Goal: Download file/media

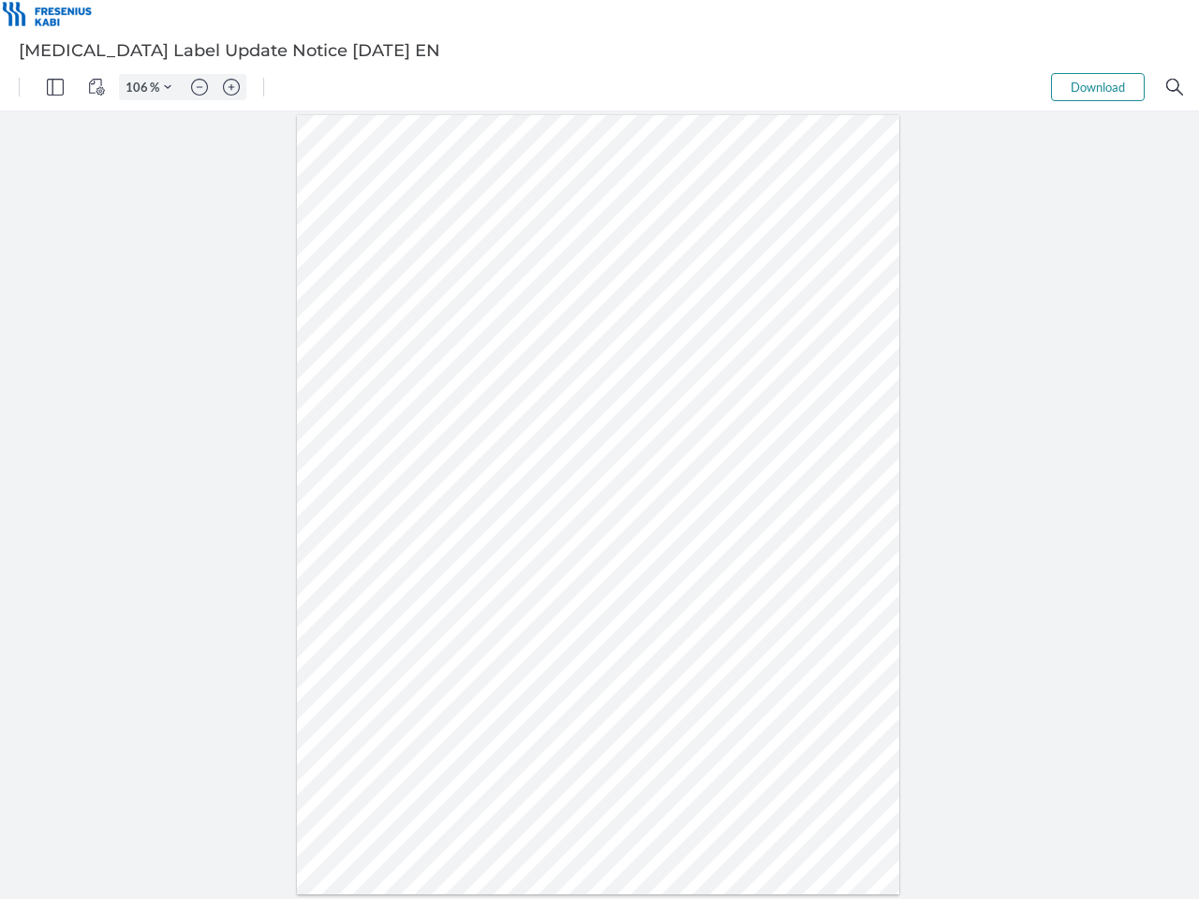
click at [55, 87] on img "Panel" at bounding box center [55, 87] width 17 height 17
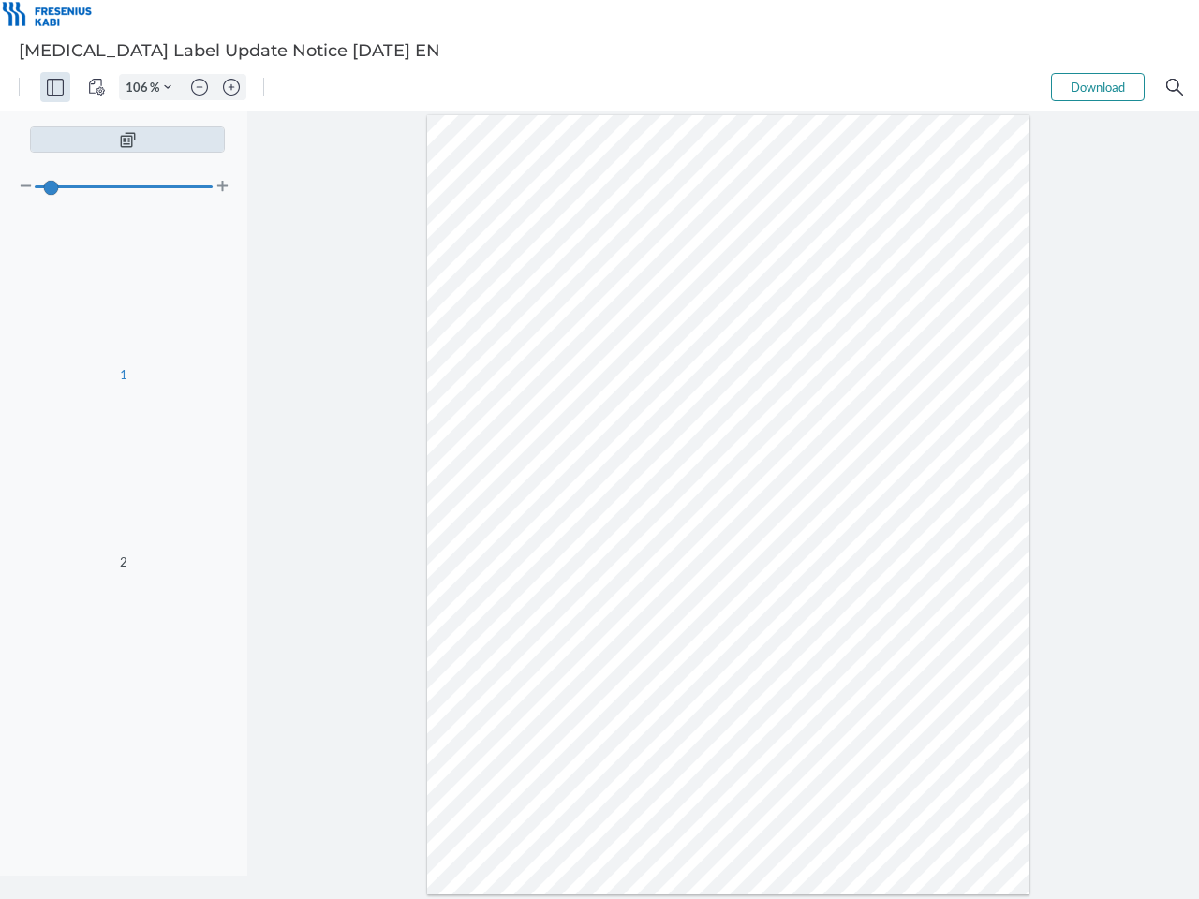
click at [96, 87] on img "View Controls" at bounding box center [96, 87] width 17 height 17
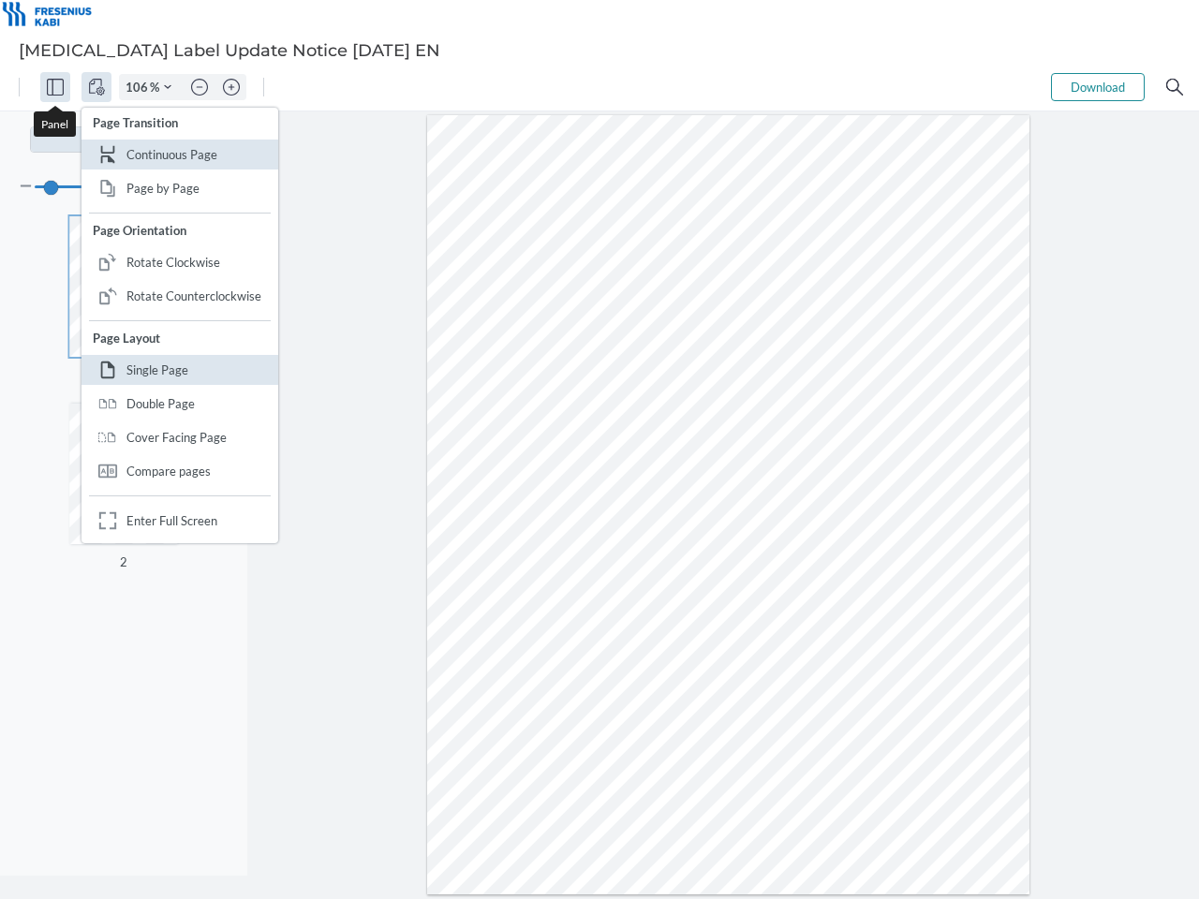
click at [140, 87] on input "106" at bounding box center [135, 87] width 30 height 17
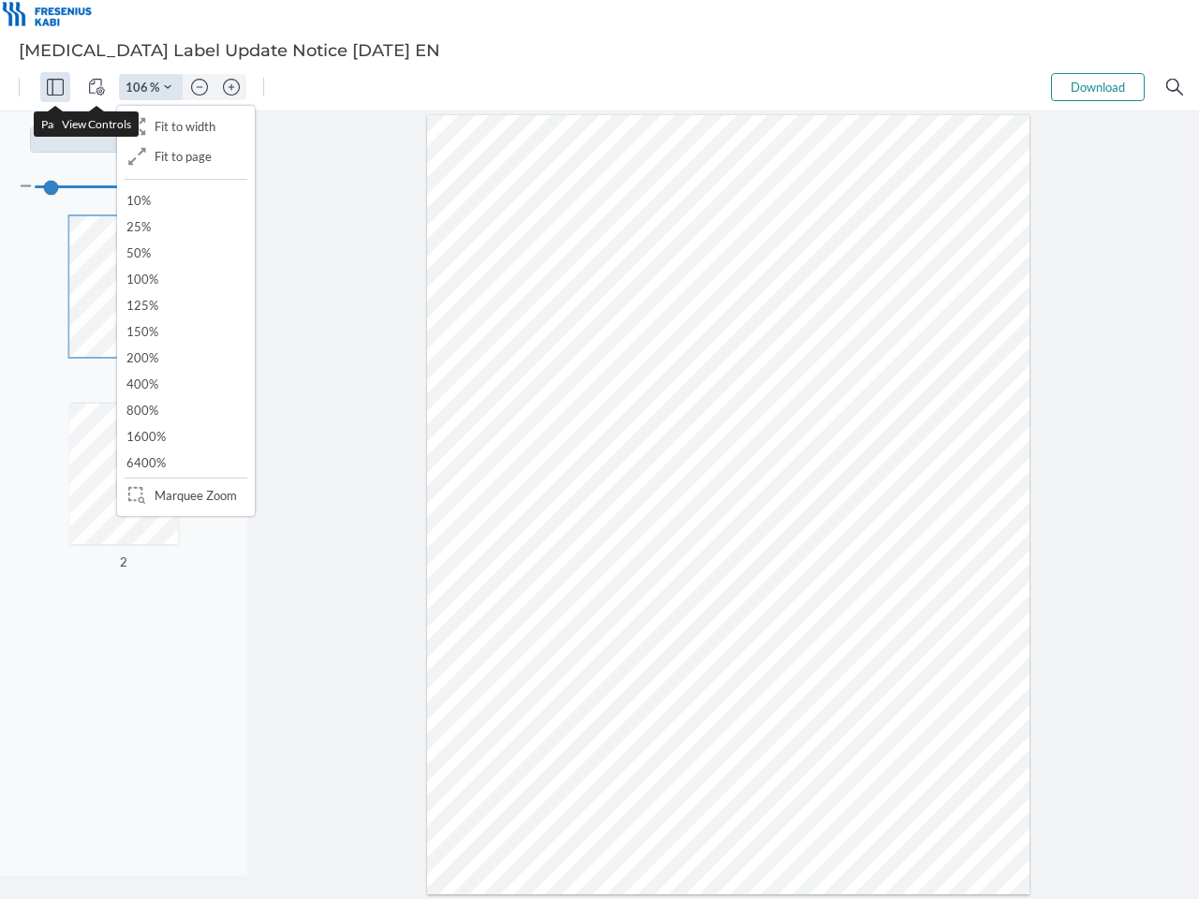
click at [168, 87] on img "Zoom Controls" at bounding box center [167, 86] width 7 height 7
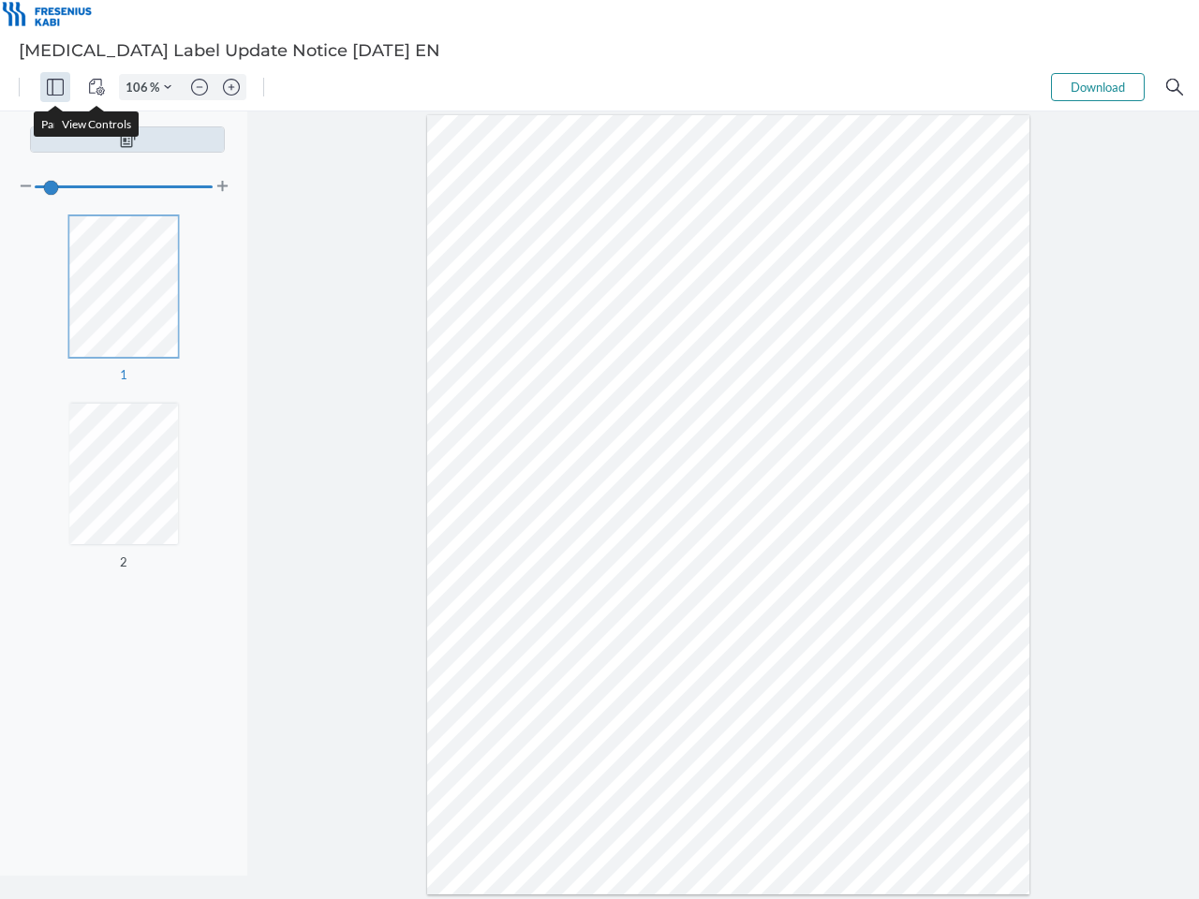
click at [200, 87] on img "Zoom out" at bounding box center [199, 87] width 17 height 17
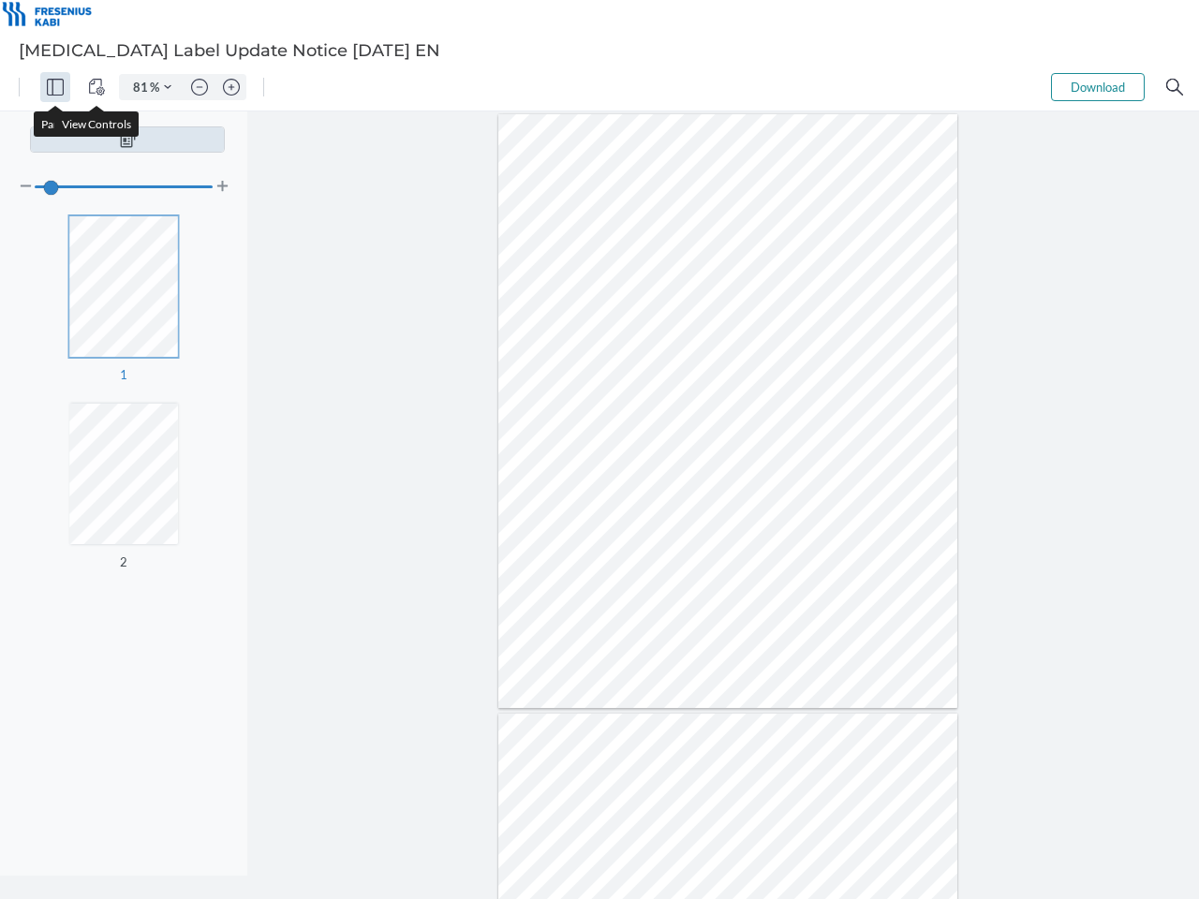
click at [231, 87] on img "Zoom in" at bounding box center [231, 87] width 17 height 17
type input "106"
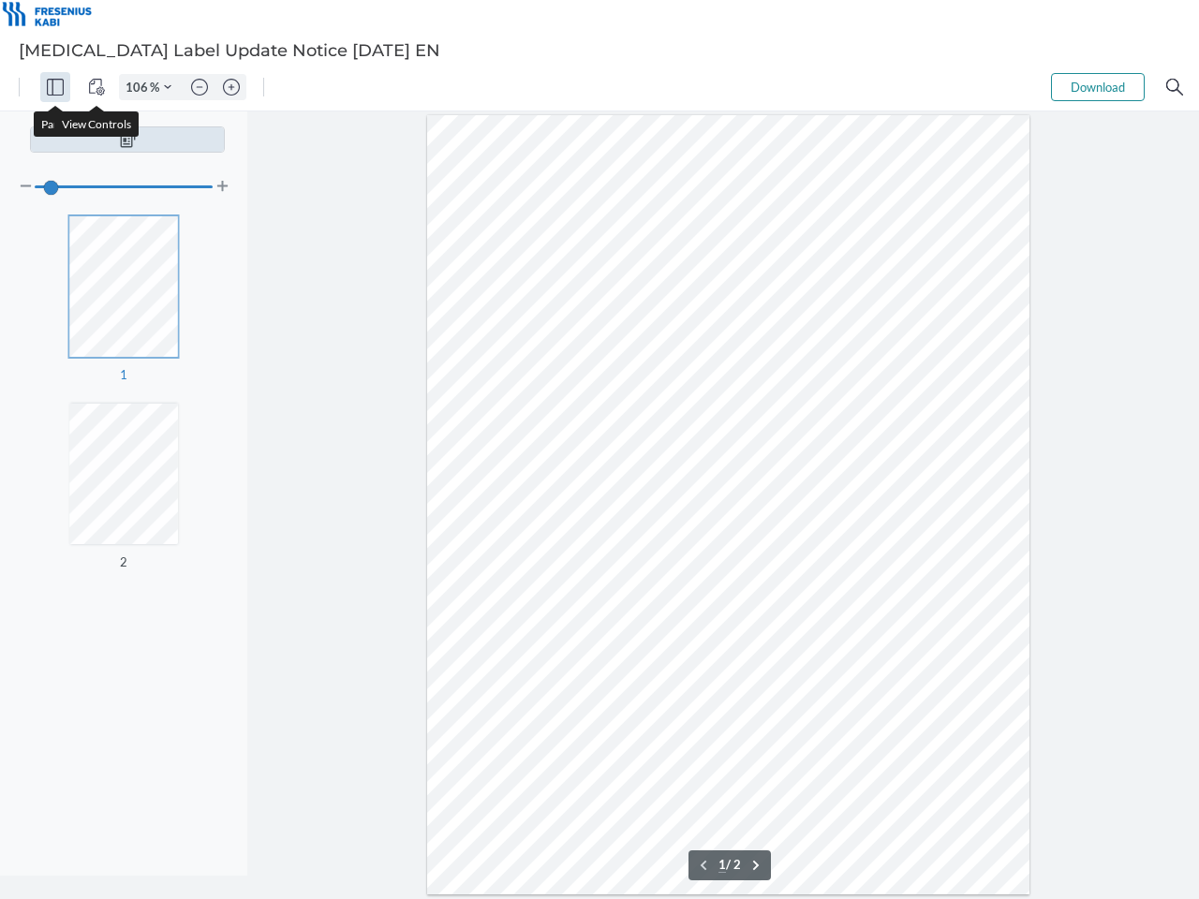
click at [1098, 87] on button "Download" at bounding box center [1098, 87] width 94 height 28
click at [1175, 87] on img "Search" at bounding box center [1174, 87] width 17 height 17
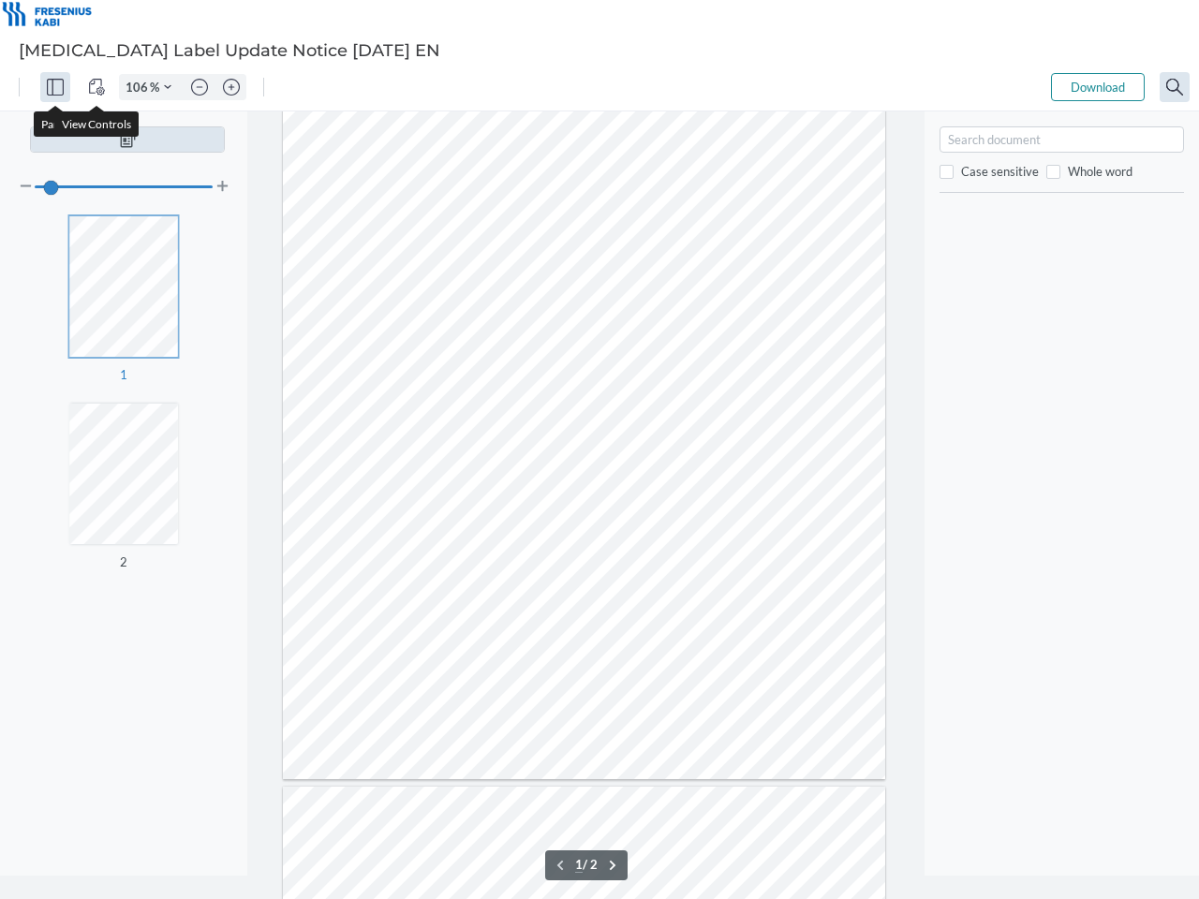
click at [598, 865] on form "1 / 2" at bounding box center [586, 865] width 22 height 16
